Goal: Task Accomplishment & Management: Manage account settings

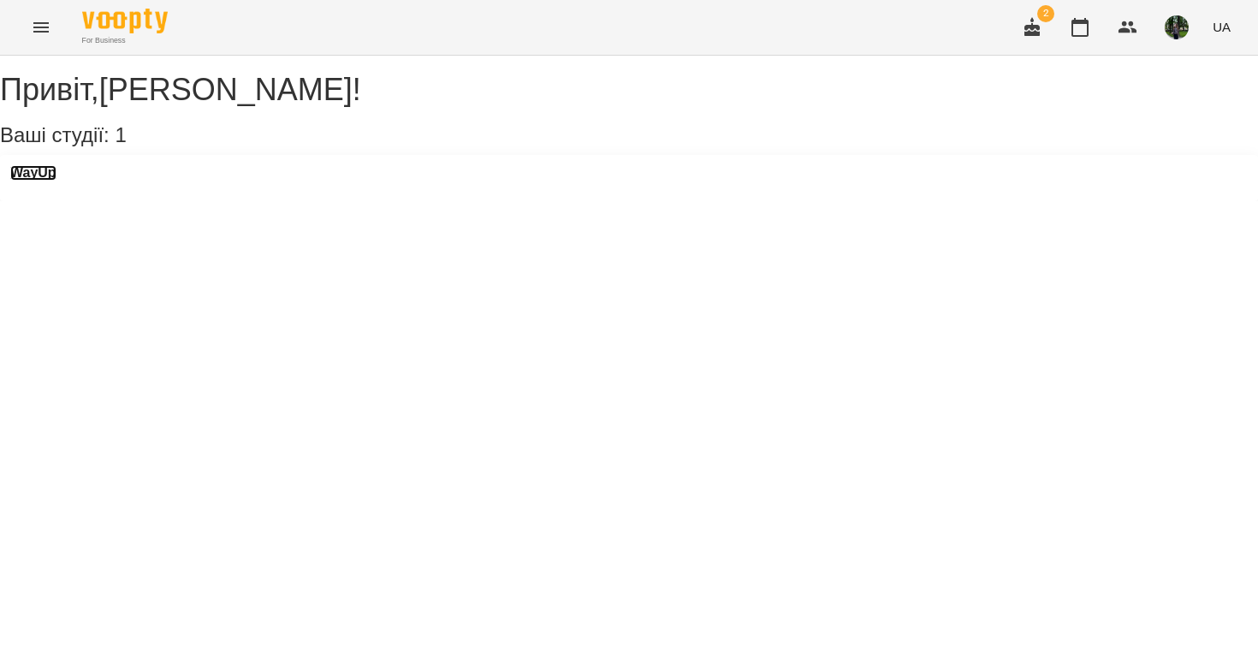
click at [52, 181] on h3 "WayUp" at bounding box center [33, 172] width 46 height 15
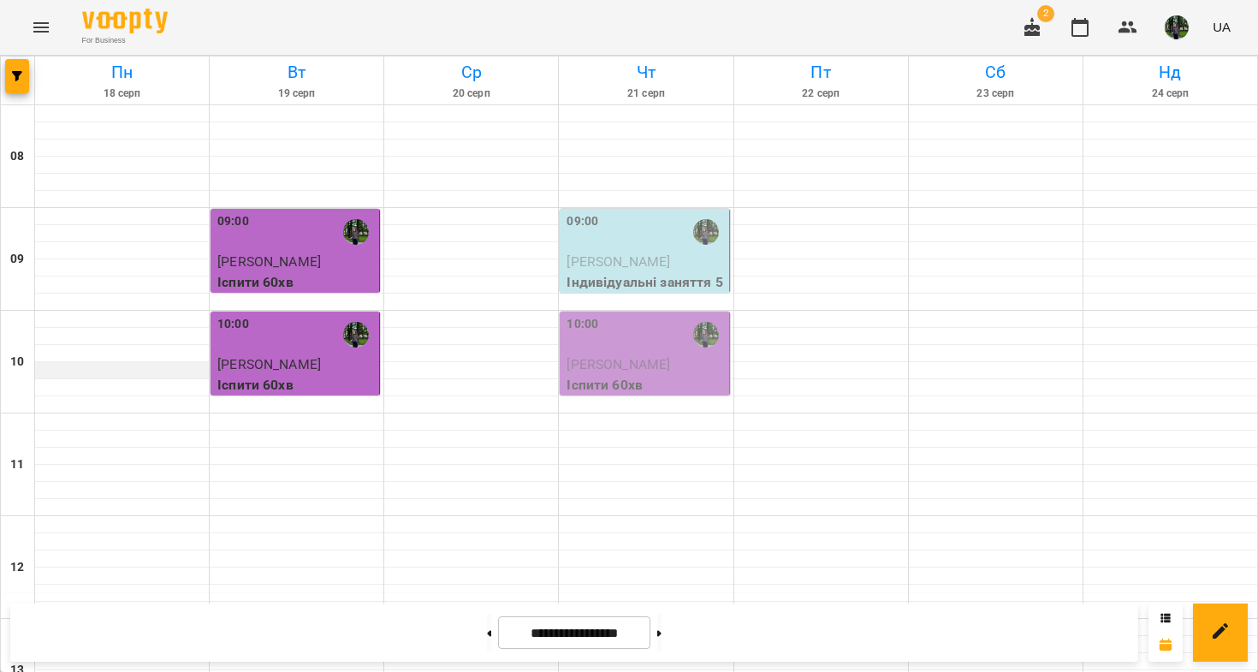
scroll to position [534, 0]
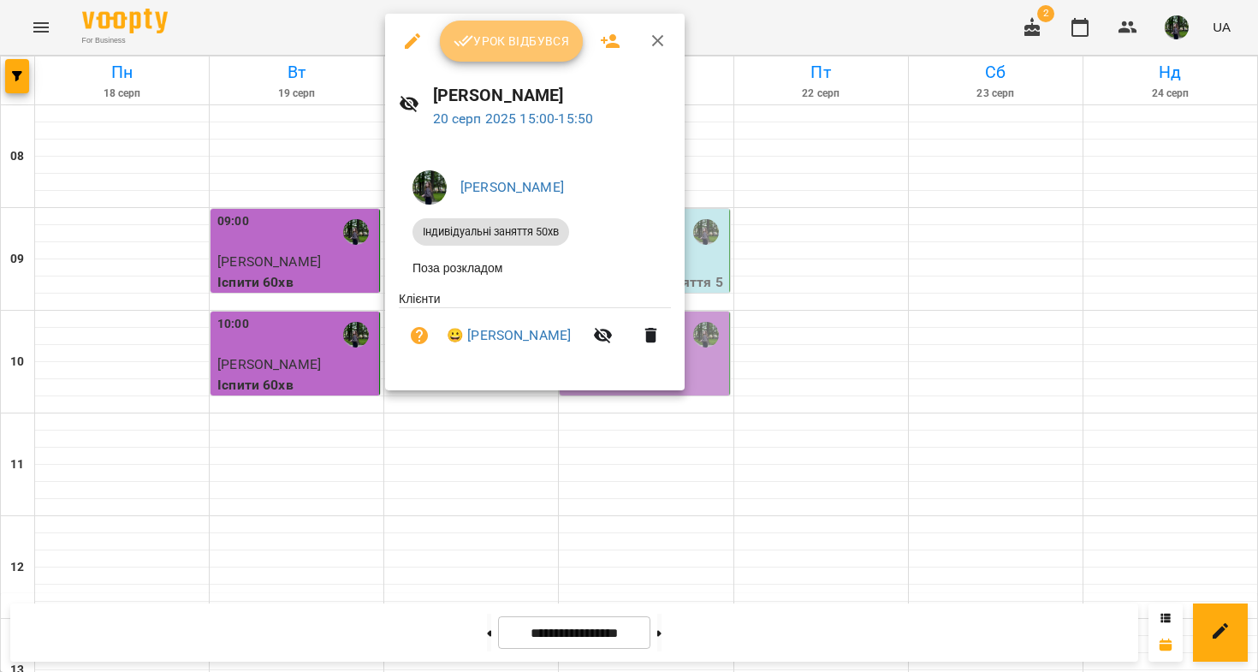
click at [508, 56] on button "Урок відбувся" at bounding box center [512, 41] width 144 height 41
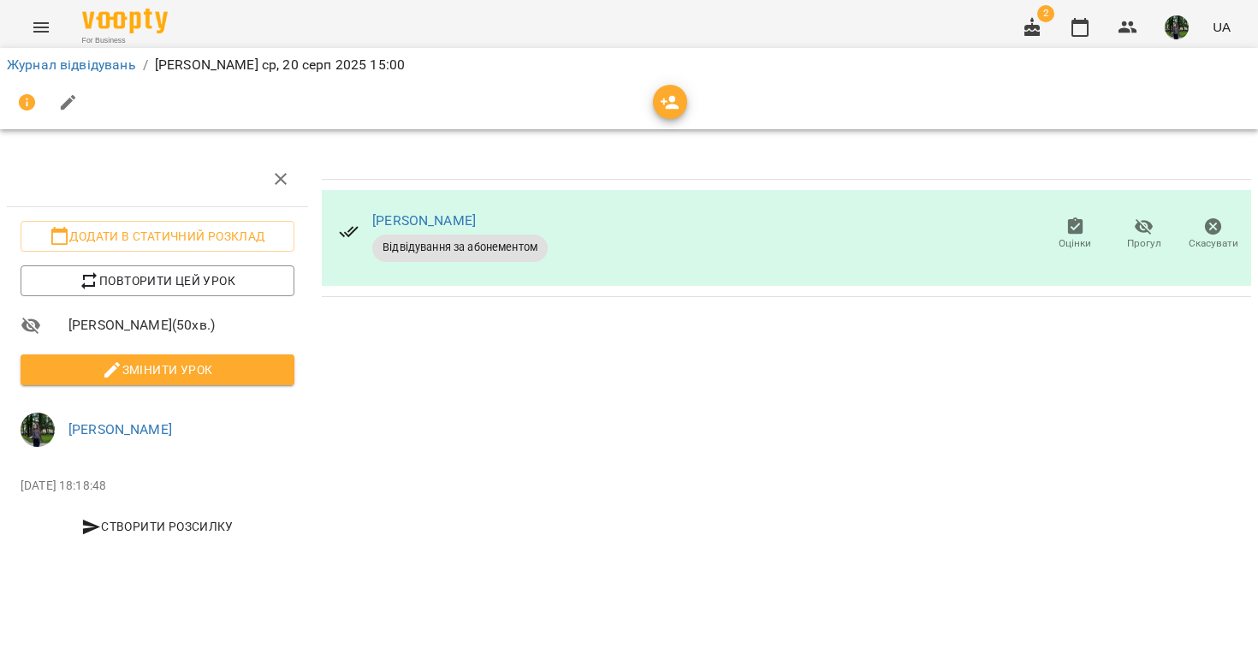
click at [231, 378] on span "Змінити урок" at bounding box center [157, 370] width 247 height 21
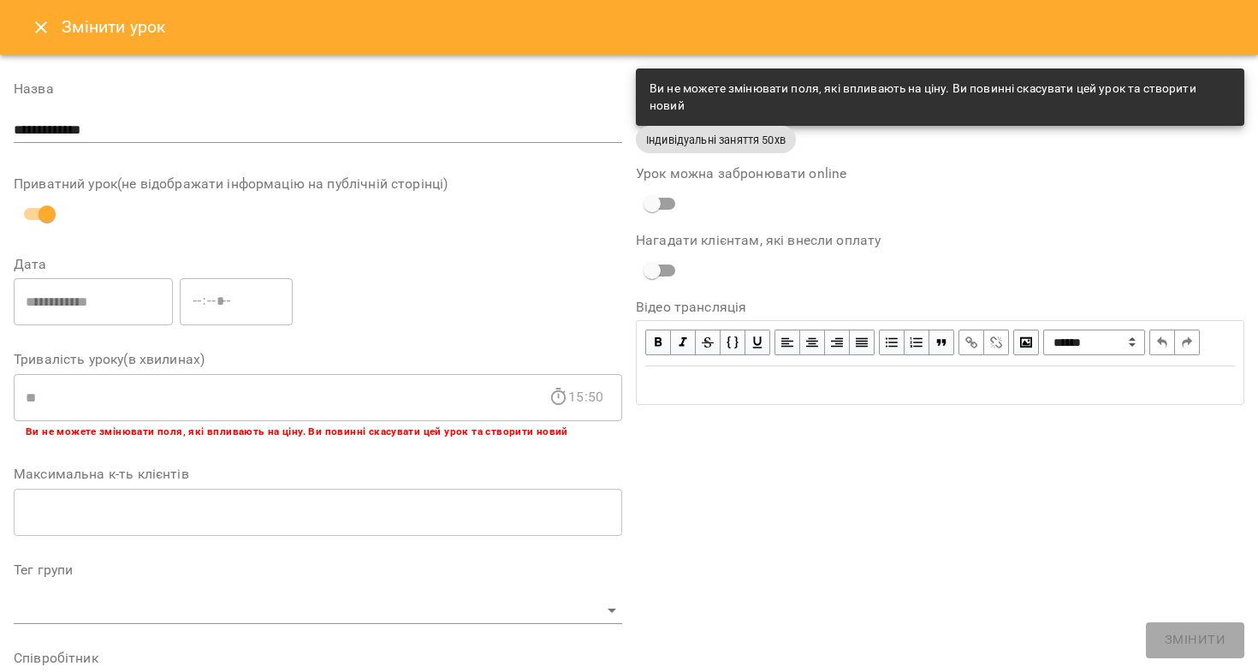
scroll to position [467, 0]
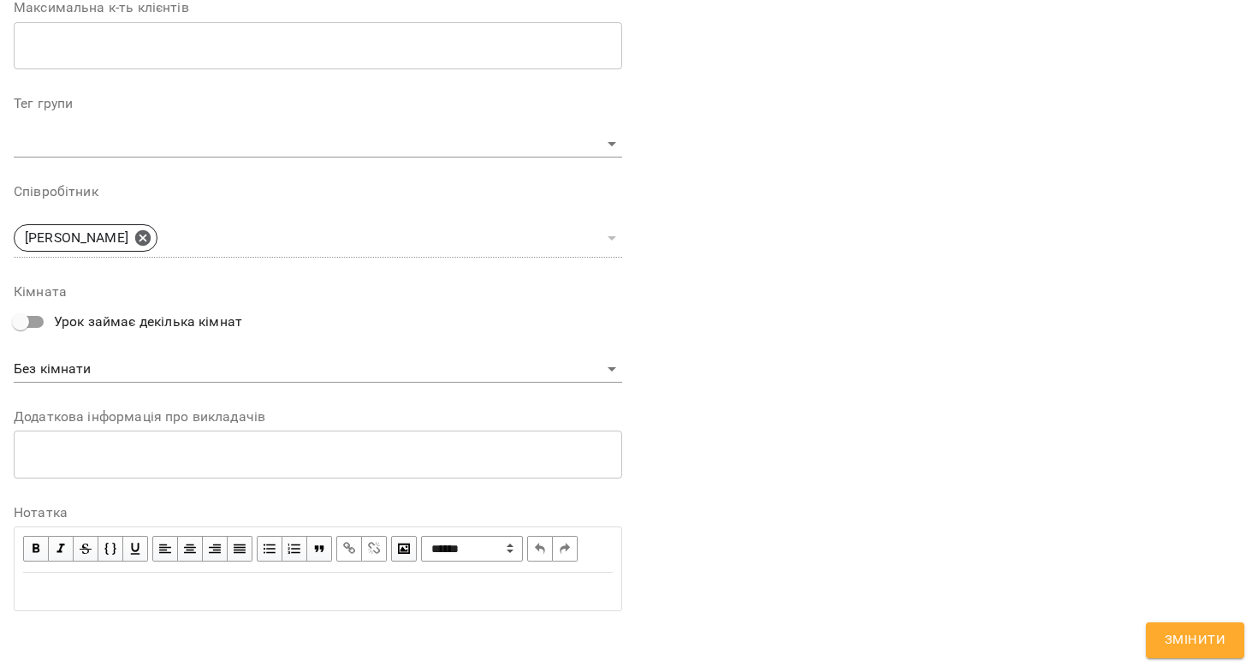
click at [159, 598] on div "Edit text" at bounding box center [318, 591] width 590 height 21
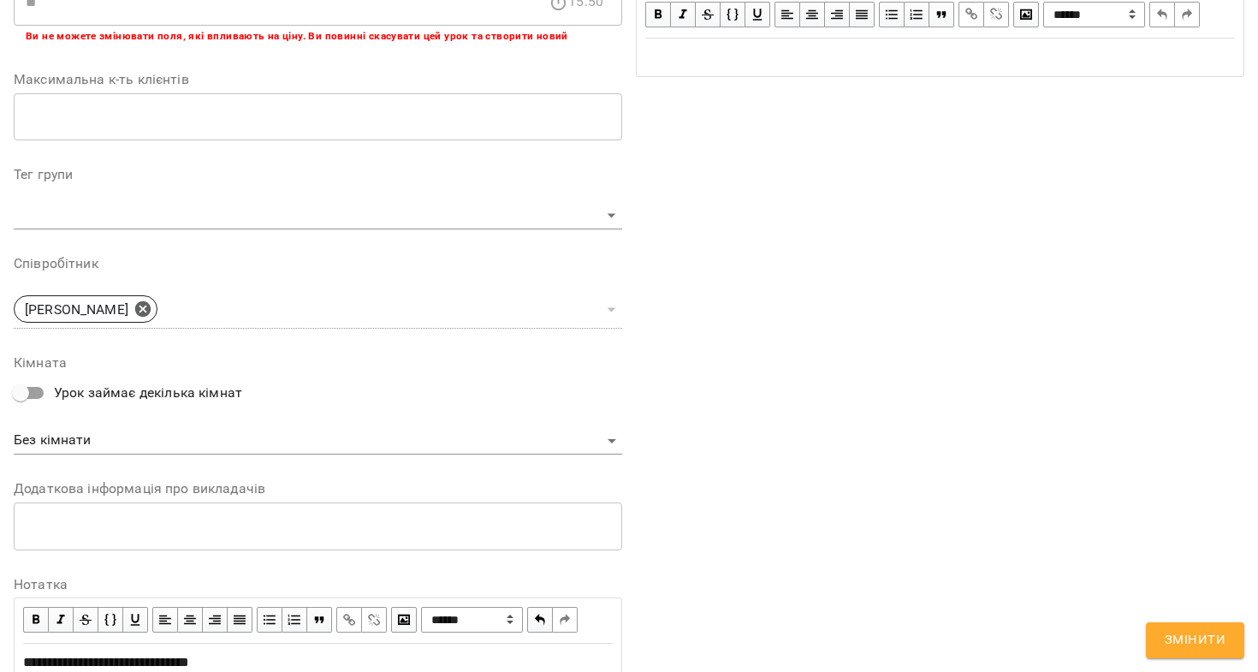
scroll to position [538, 0]
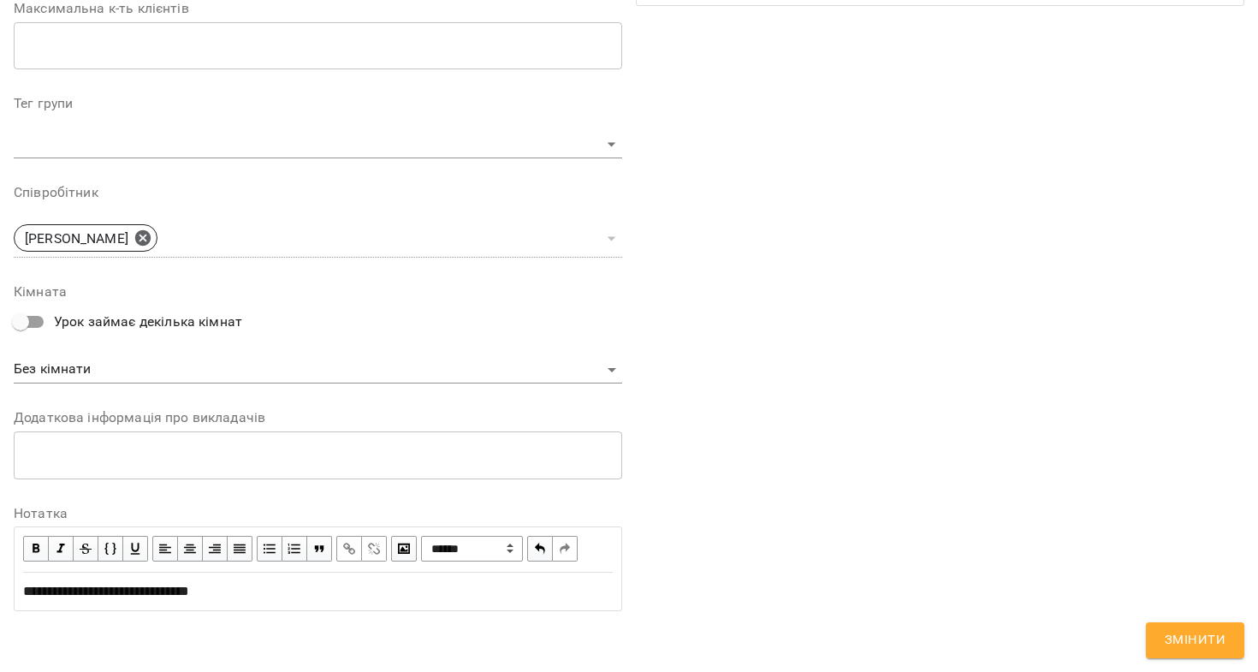
click at [1200, 627] on button "Змінити" at bounding box center [1195, 640] width 98 height 36
